Goal: Information Seeking & Learning: Find contact information

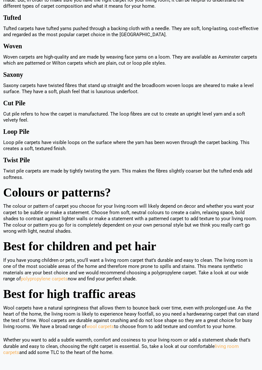
scroll to position [678, 0]
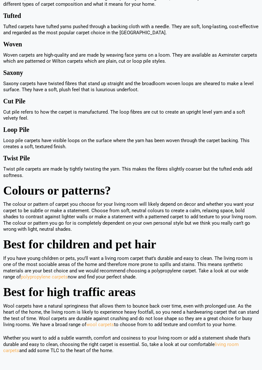
click at [53, 274] on link "polypropylene carpets" at bounding box center [44, 277] width 47 height 6
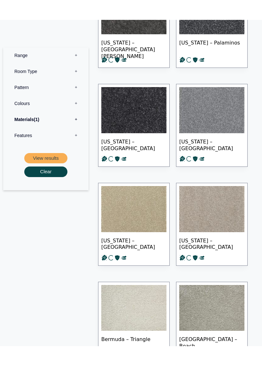
scroll to position [878, 0]
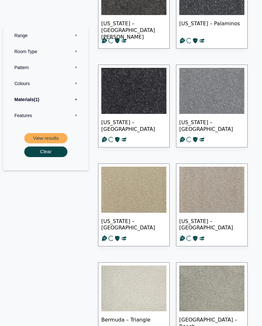
click at [27, 40] on label "Range 0" at bounding box center [46, 35] width 76 height 16
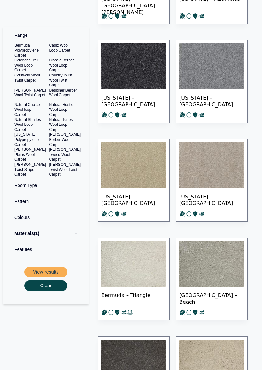
scroll to position [903, 0]
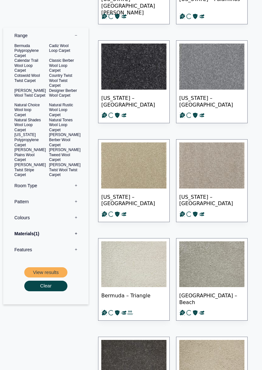
click at [44, 285] on button "Clear" at bounding box center [45, 286] width 43 height 11
click at [49, 281] on button "Clear" at bounding box center [45, 286] width 43 height 11
click at [53, 269] on button "View results" at bounding box center [45, 272] width 43 height 11
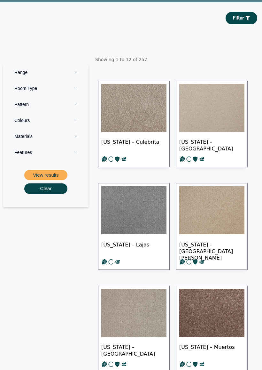
scroll to position [139, 0]
click at [30, 93] on label "Room Type 0" at bounding box center [46, 89] width 76 height 16
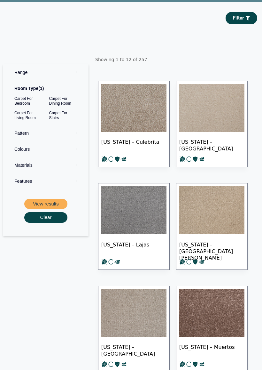
click at [25, 138] on label "Pattern 0" at bounding box center [46, 133] width 76 height 16
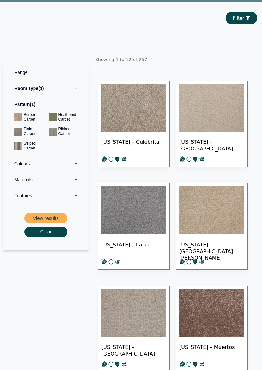
click at [82, 165] on label "Colours 0" at bounding box center [46, 163] width 76 height 16
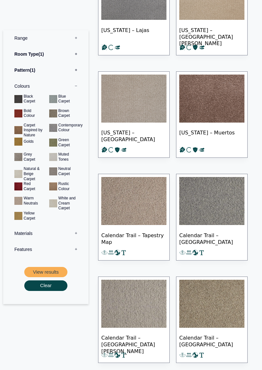
scroll to position [354, 0]
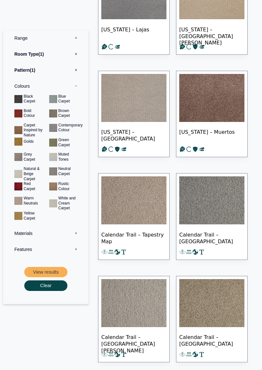
click at [53, 270] on button "View results" at bounding box center [45, 272] width 43 height 11
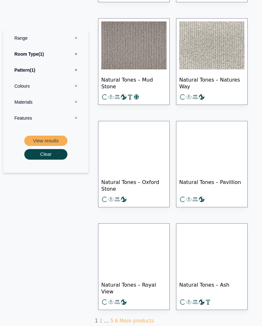
scroll to position [493, 0]
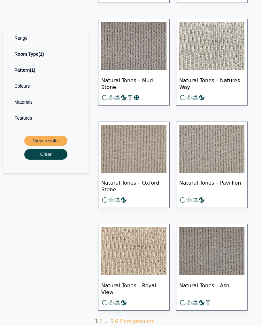
click at [139, 155] on img at bounding box center [133, 149] width 65 height 48
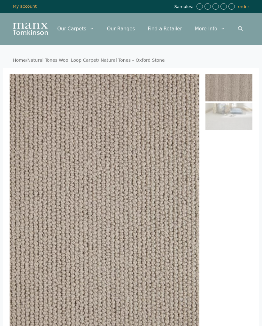
click at [4, 135] on div "Range Description: Natural Tones Wool Loop Carpet Widths: 4 & 5 Contemporary De…" at bounding box center [131, 302] width 256 height 468
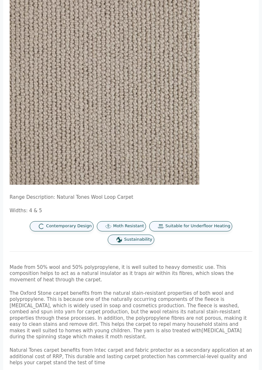
scroll to position [143, 0]
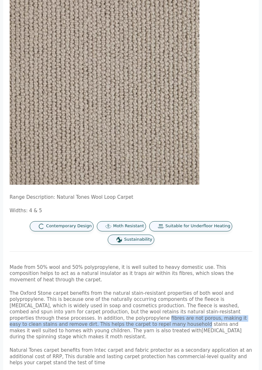
click at [235, 95] on ol at bounding box center [229, 57] width 47 height 253
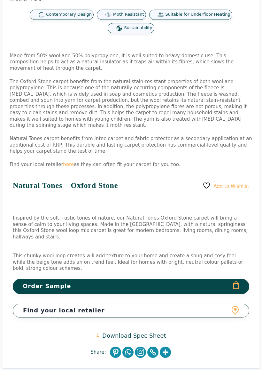
scroll to position [355, 0]
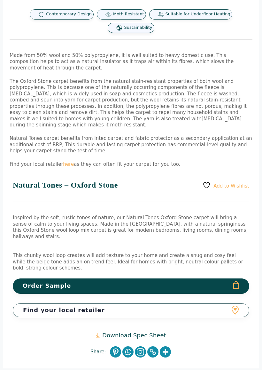
click at [66, 161] on link "here" at bounding box center [68, 164] width 11 height 6
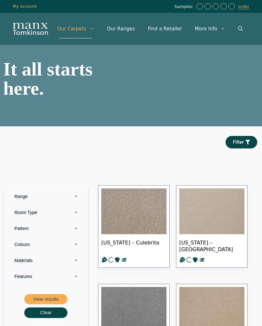
click at [162, 30] on link "Find a Retailer" at bounding box center [164, 28] width 47 height 19
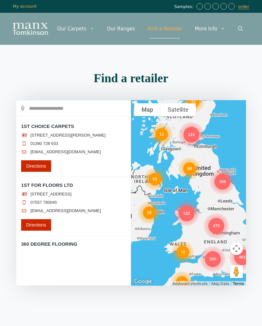
click at [34, 112] on input "text" at bounding box center [73, 108] width 115 height 16
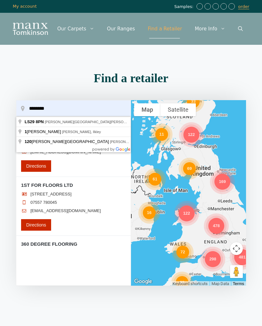
click at [58, 109] on input "********" at bounding box center [73, 108] width 115 height 16
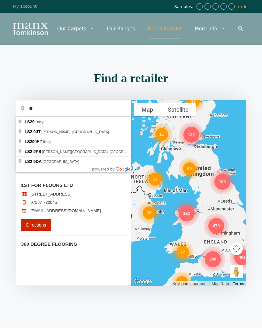
type input "*"
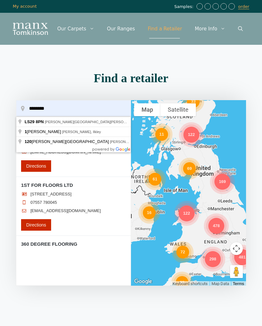
click at [59, 112] on input "********" at bounding box center [73, 108] width 115 height 16
click at [55, 107] on input "********" at bounding box center [73, 108] width 115 height 16
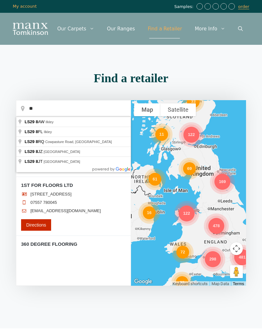
type input "*"
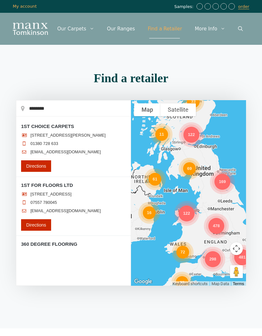
type input "**********"
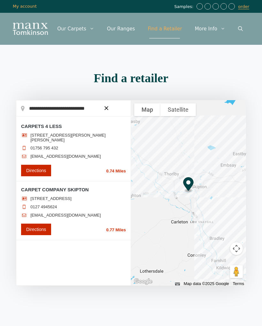
click at [66, 144] on ul "[STREET_ADDRESS][PERSON_NAME][PERSON_NAME] 01756 795 432 [EMAIL_ADDRESS][DOMAIN…" at bounding box center [73, 147] width 105 height 29
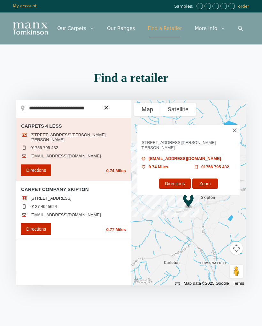
click at [0, 0] on div at bounding box center [0, 0] width 0 height 0
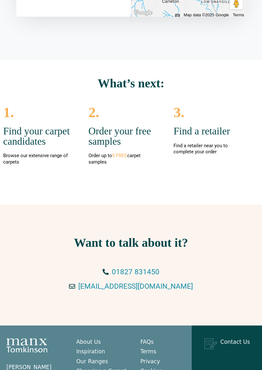
scroll to position [269, 0]
click at [205, 147] on span "Find a retailer near you to complete your order" at bounding box center [201, 149] width 54 height 12
click at [204, 152] on span "Find a retailer near you to complete your order" at bounding box center [201, 149] width 54 height 12
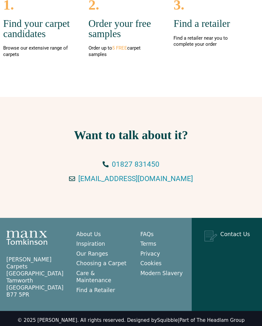
scroll to position [379, 0]
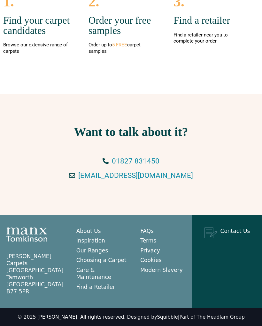
click at [261, 119] on section "Want to talk about it? 01827 831450 [EMAIL_ADDRESS][DOMAIN_NAME]" at bounding box center [131, 154] width 262 height 121
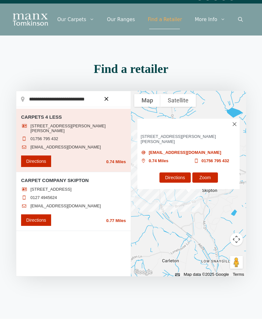
scroll to position [0, 0]
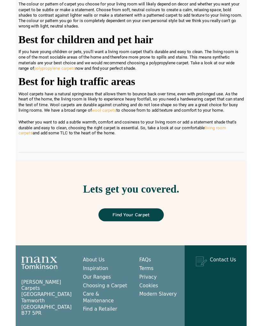
scroll to position [907, 0]
